Goal: Task Accomplishment & Management: Use online tool/utility

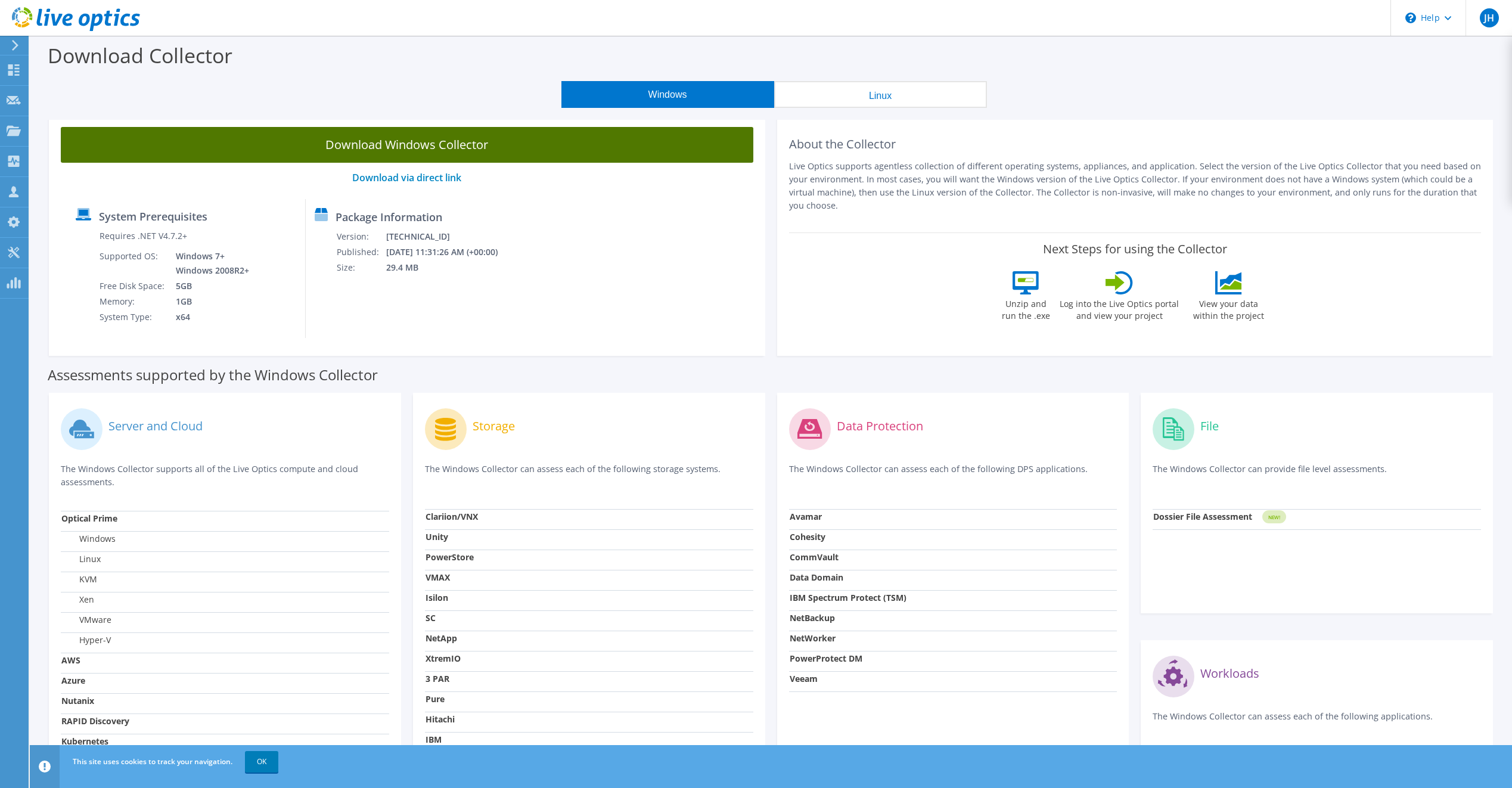
click at [512, 152] on link "Download Windows Collector" at bounding box center [407, 145] width 692 height 36
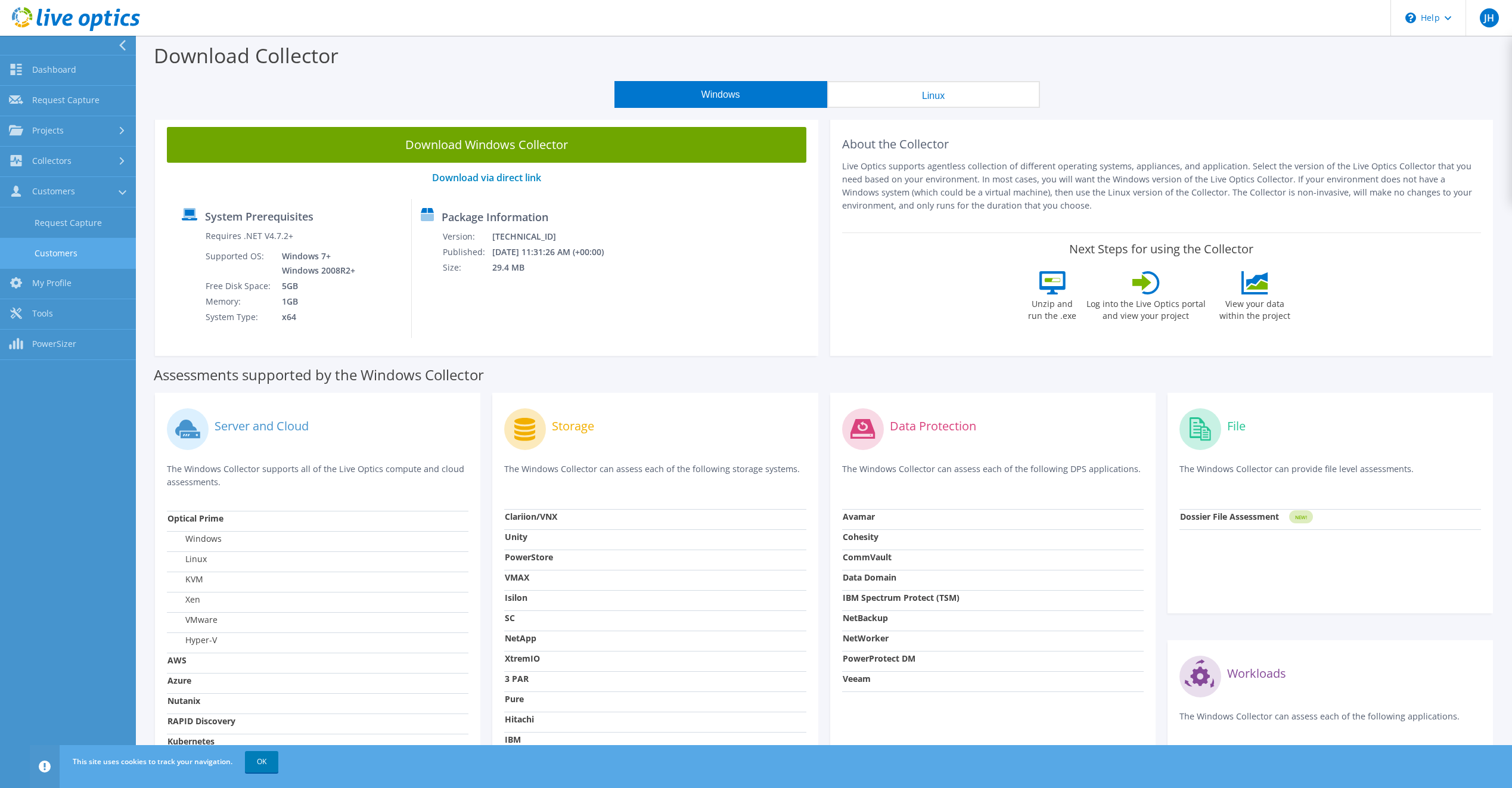
click at [86, 245] on link "Customers" at bounding box center [67, 253] width 136 height 30
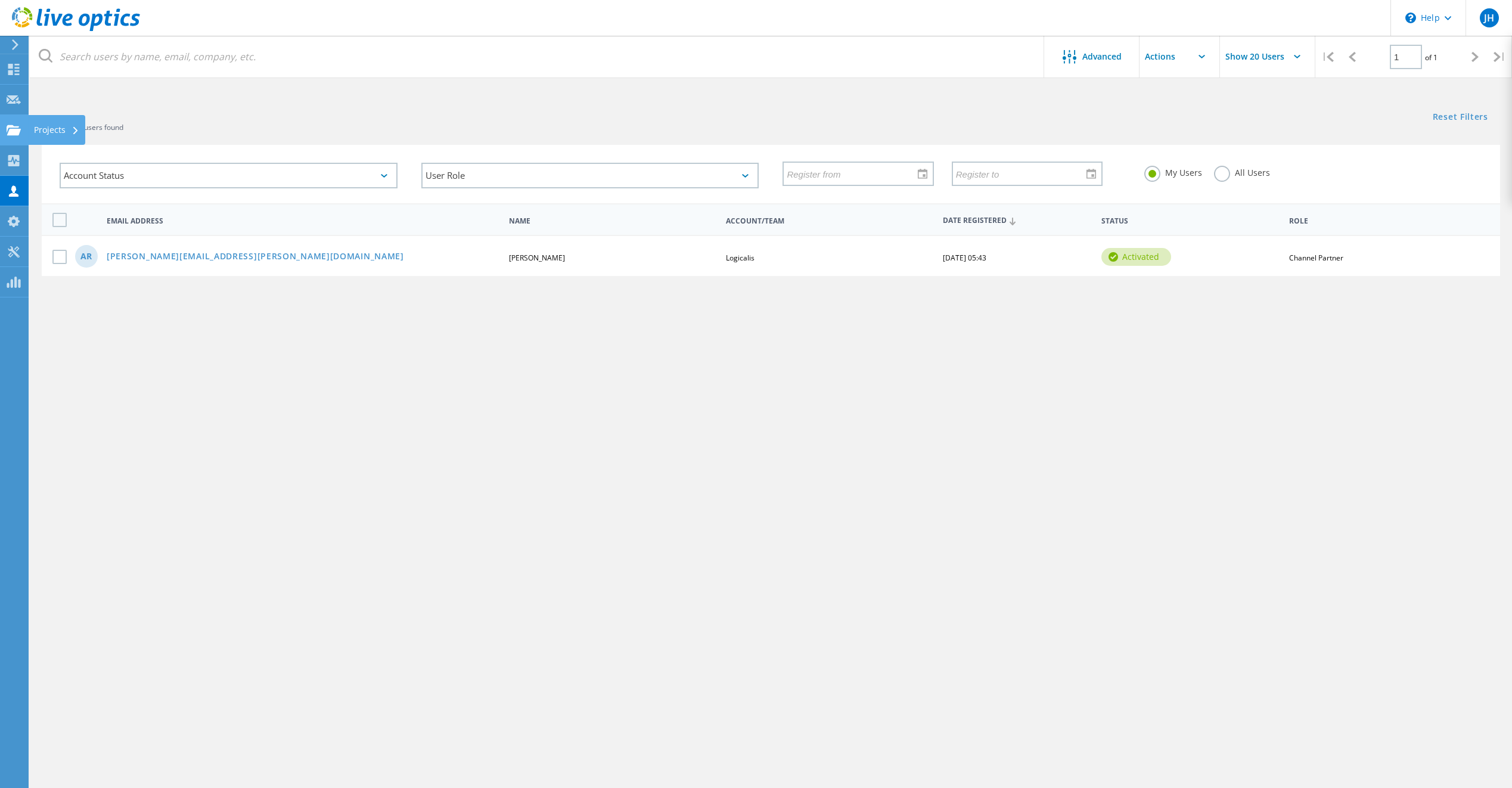
click at [19, 128] on icon at bounding box center [14, 130] width 14 height 11
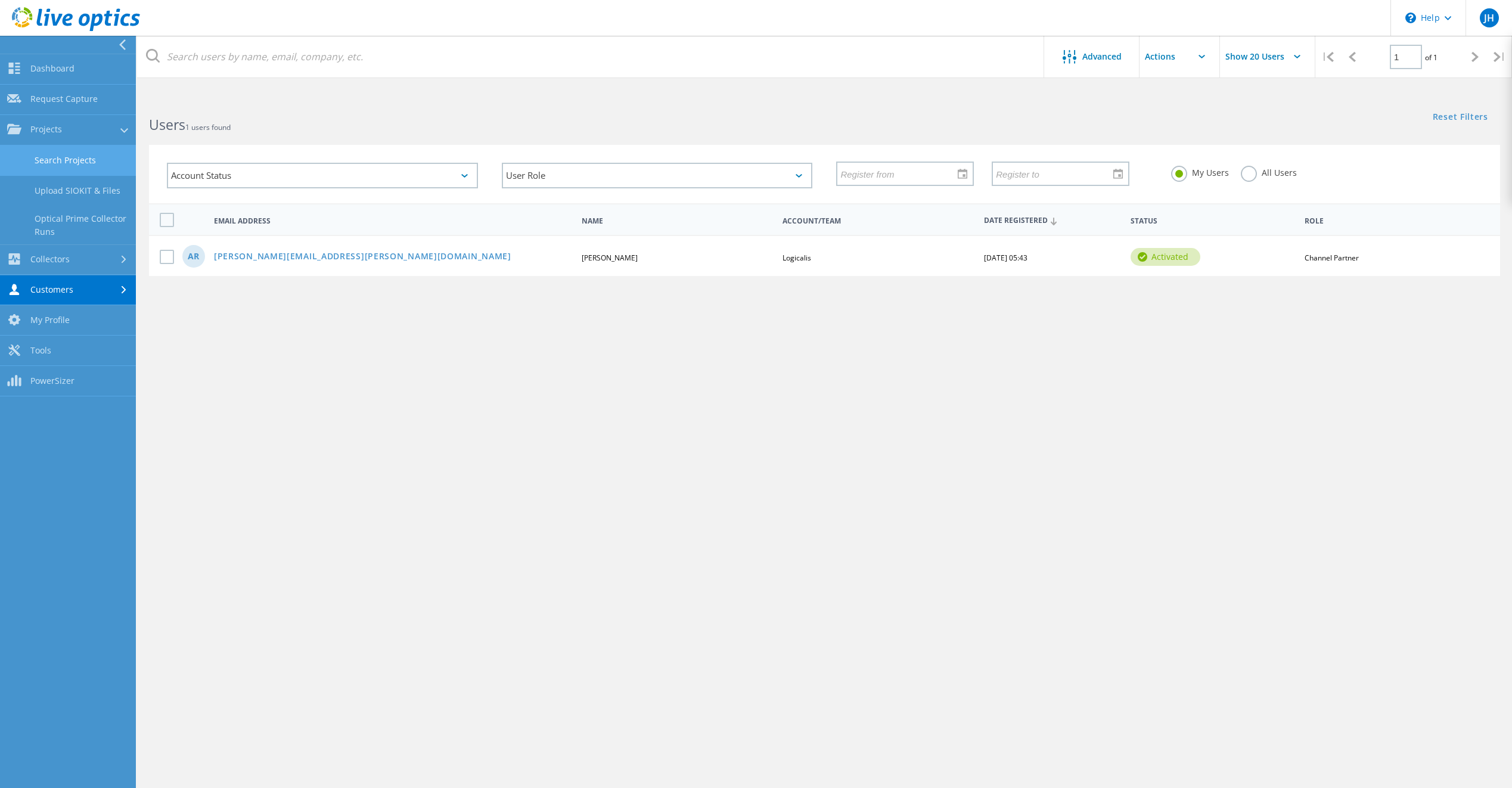
click at [62, 162] on link "Search Projects" at bounding box center [67, 161] width 136 height 30
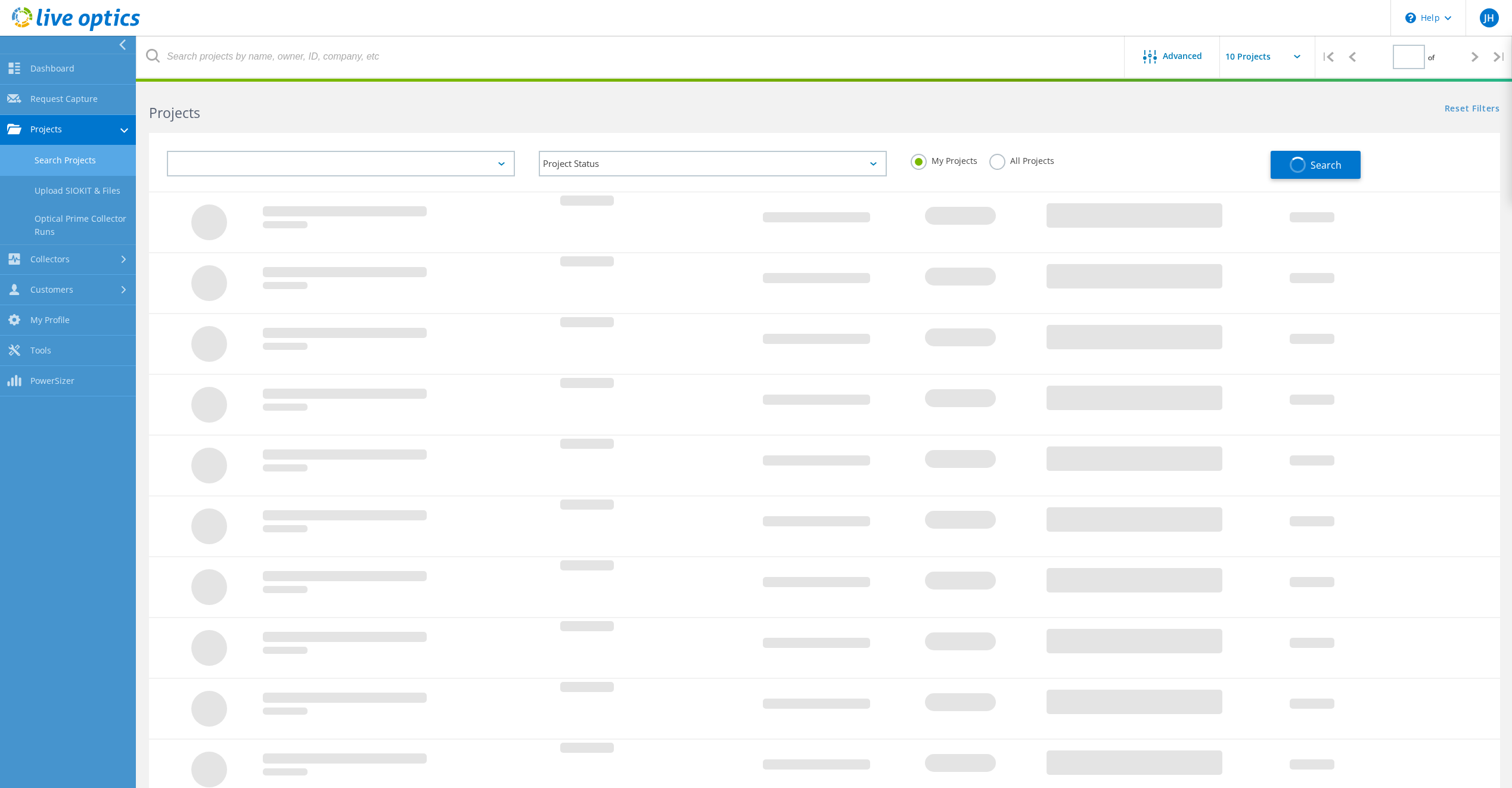
type input "1"
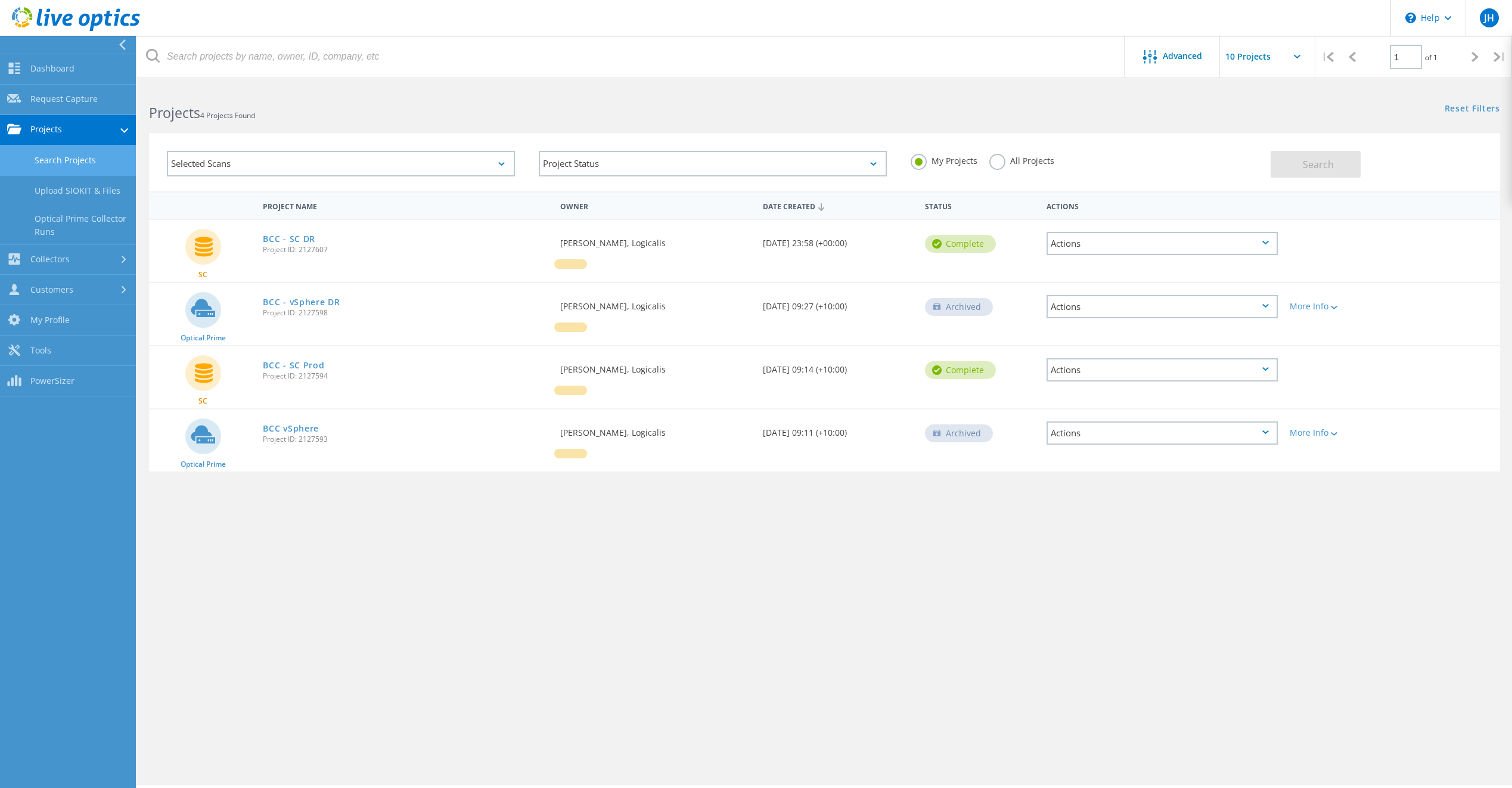
click at [473, 168] on div "Selected Scans" at bounding box center [340, 164] width 348 height 26
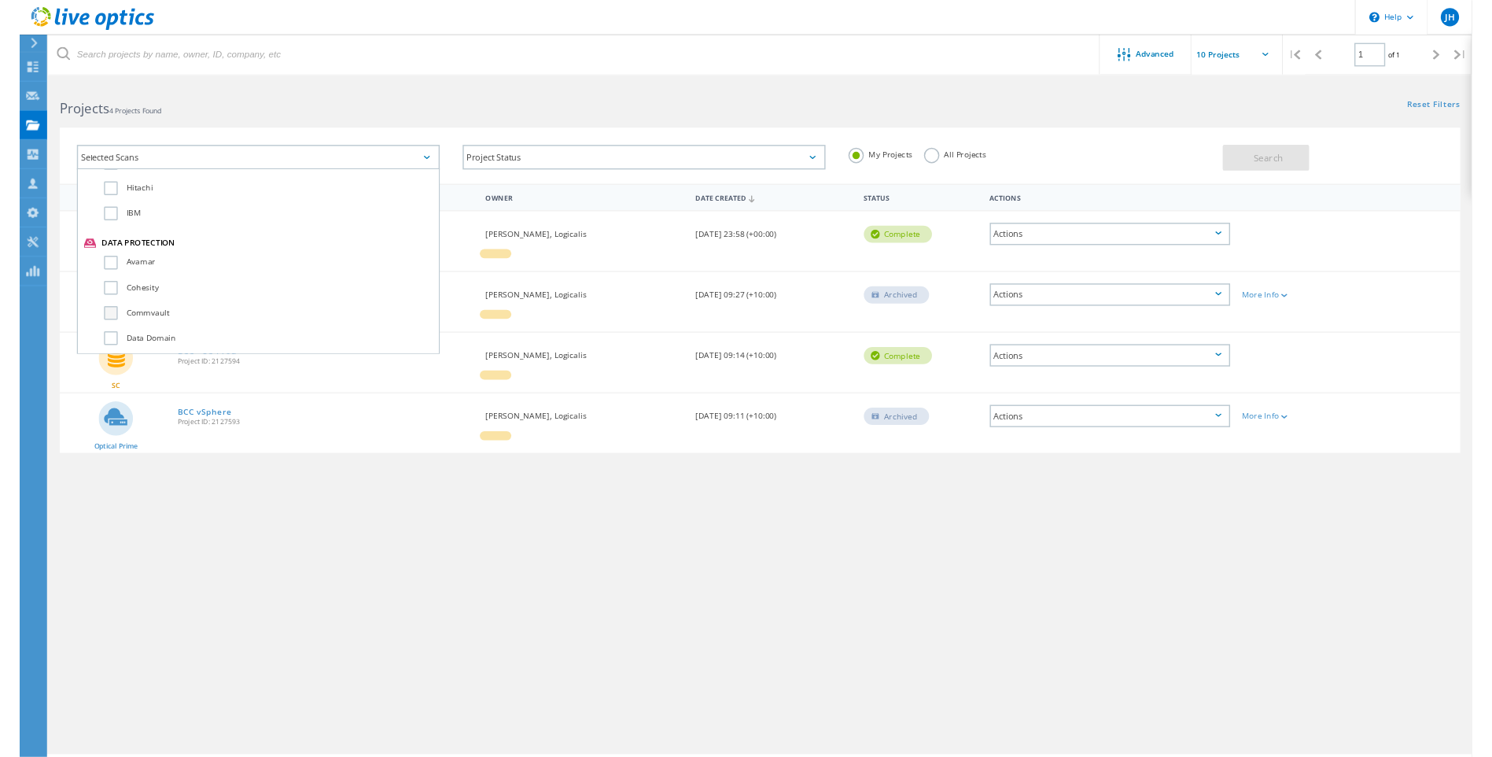
scroll to position [865, 0]
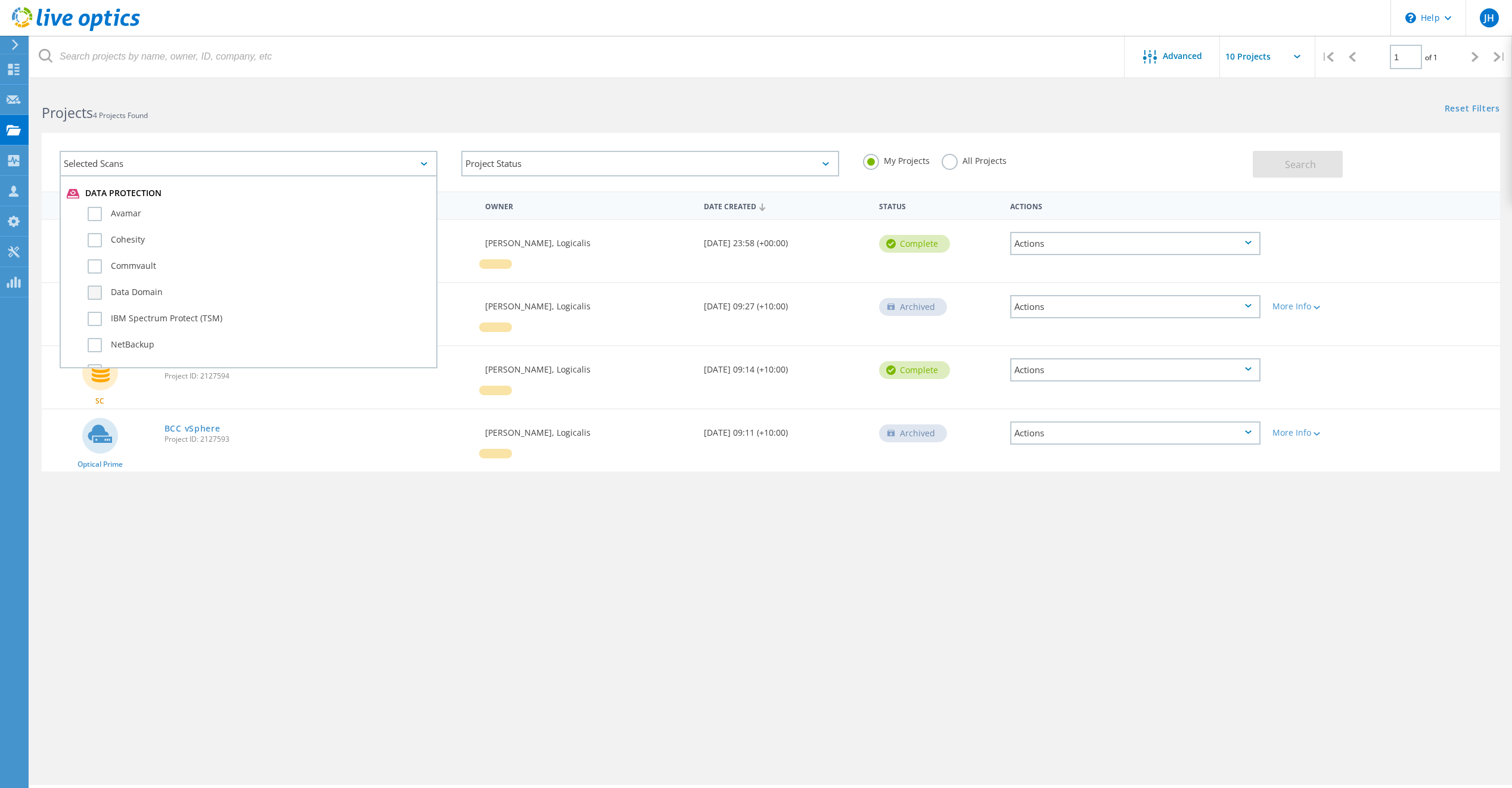
click at [99, 288] on label "Data Domain" at bounding box center [259, 292] width 342 height 14
click at [0, 0] on input "Data Domain" at bounding box center [0, 0] width 0 height 0
click at [1284, 171] on button "Search" at bounding box center [1297, 164] width 90 height 27
